Goal: Communication & Community: Answer question/provide support

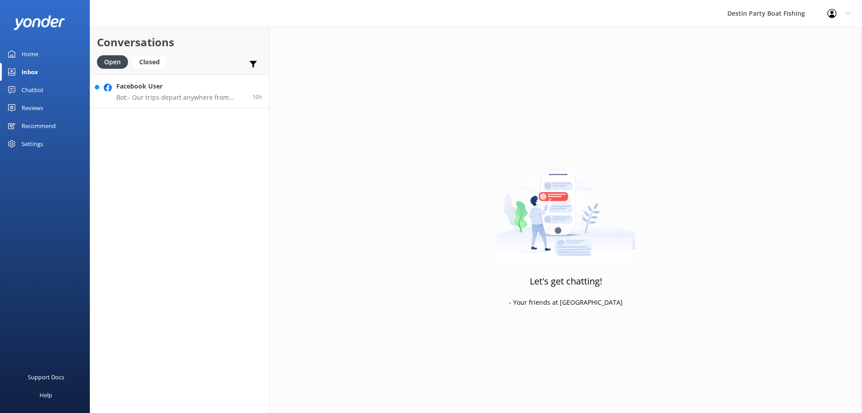
click at [132, 93] on div "Facebook User Bot: - Our trips depart anywhere from 5:30am to 7am. - Please arr…" at bounding box center [180, 90] width 129 height 19
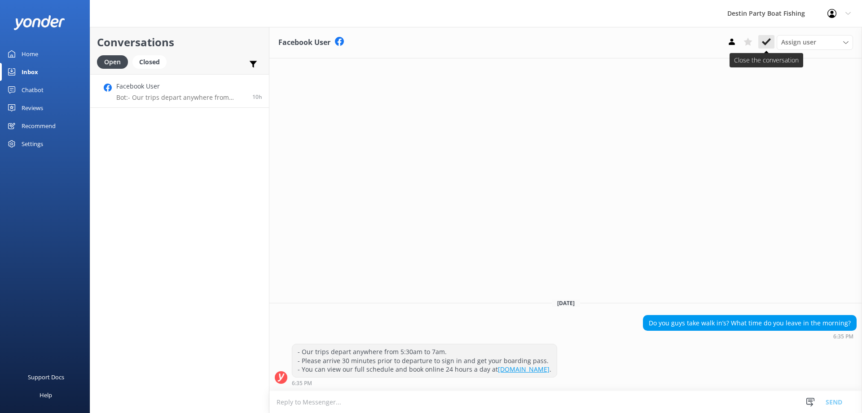
click at [760, 41] on button at bounding box center [767, 41] width 16 height 13
